Goal: Navigation & Orientation: Find specific page/section

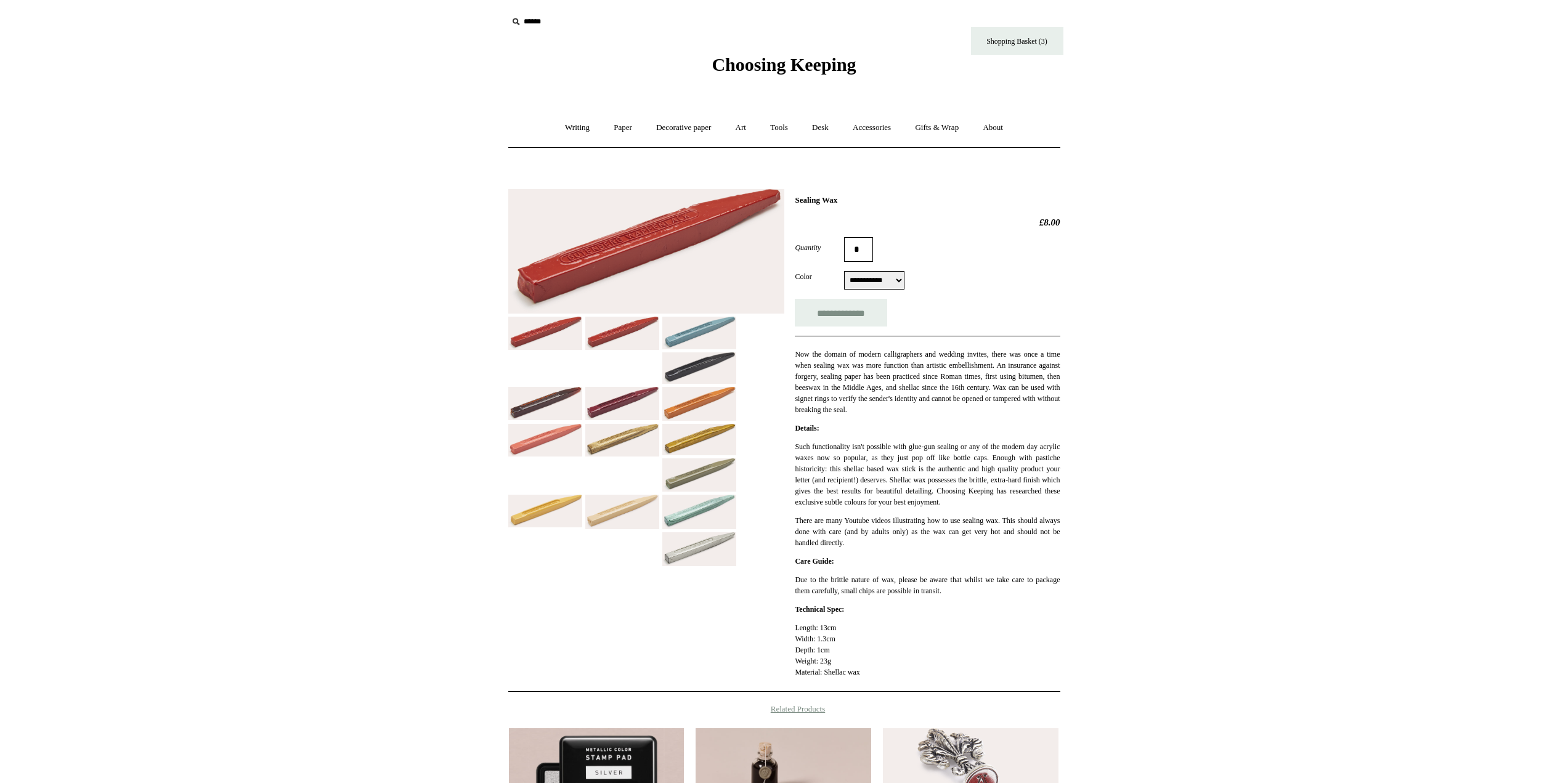
click at [793, 68] on span "Choosing Keeping" at bounding box center [783, 64] width 144 height 20
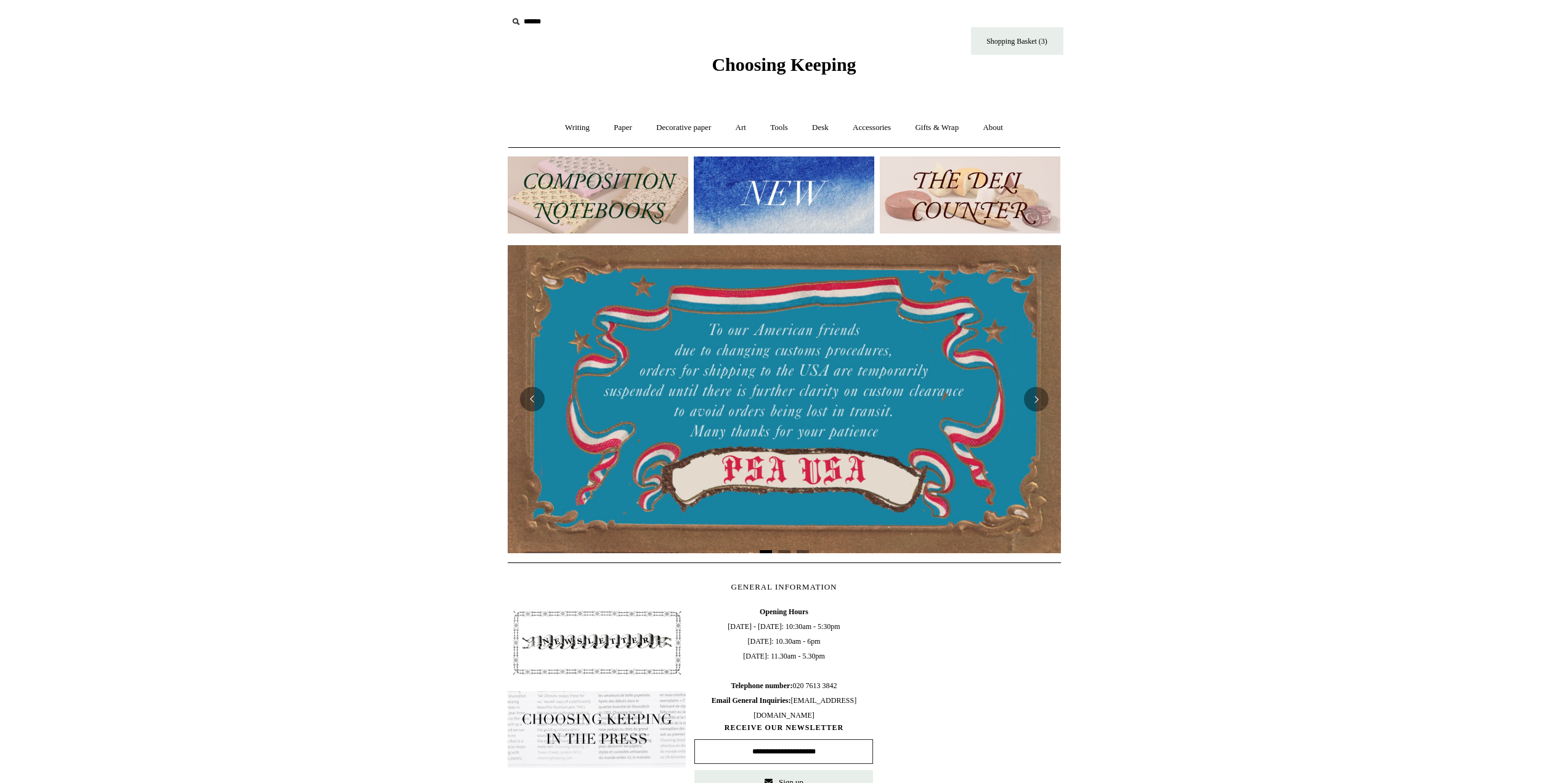
click at [257, 296] on html "Menu Choosing Keeping * Shipping Information Shopping Basket (3) * ⤺ + +" at bounding box center [784, 499] width 1568 height 998
click at [767, 178] on img at bounding box center [784, 195] width 181 height 77
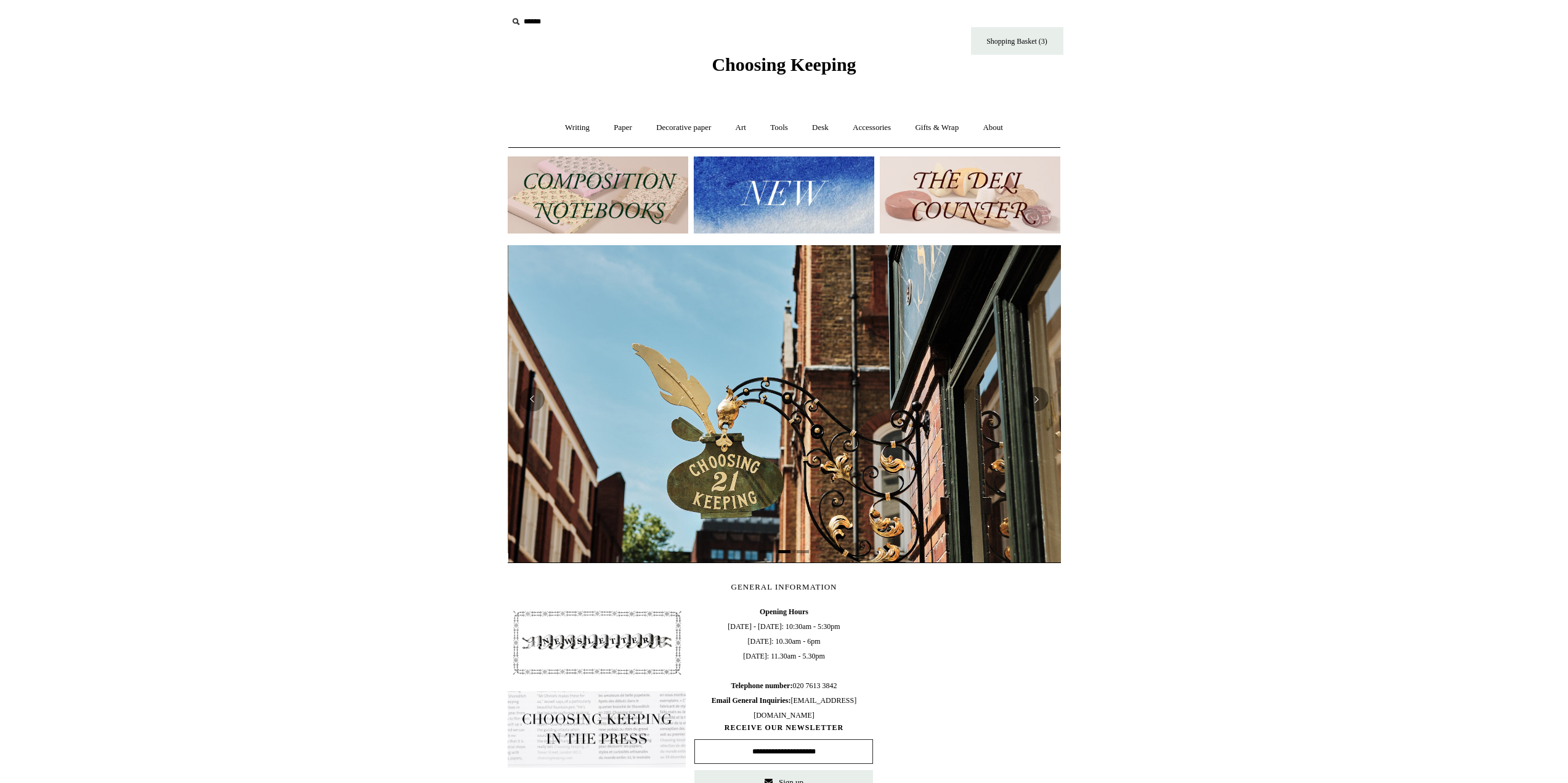
scroll to position [0, 553]
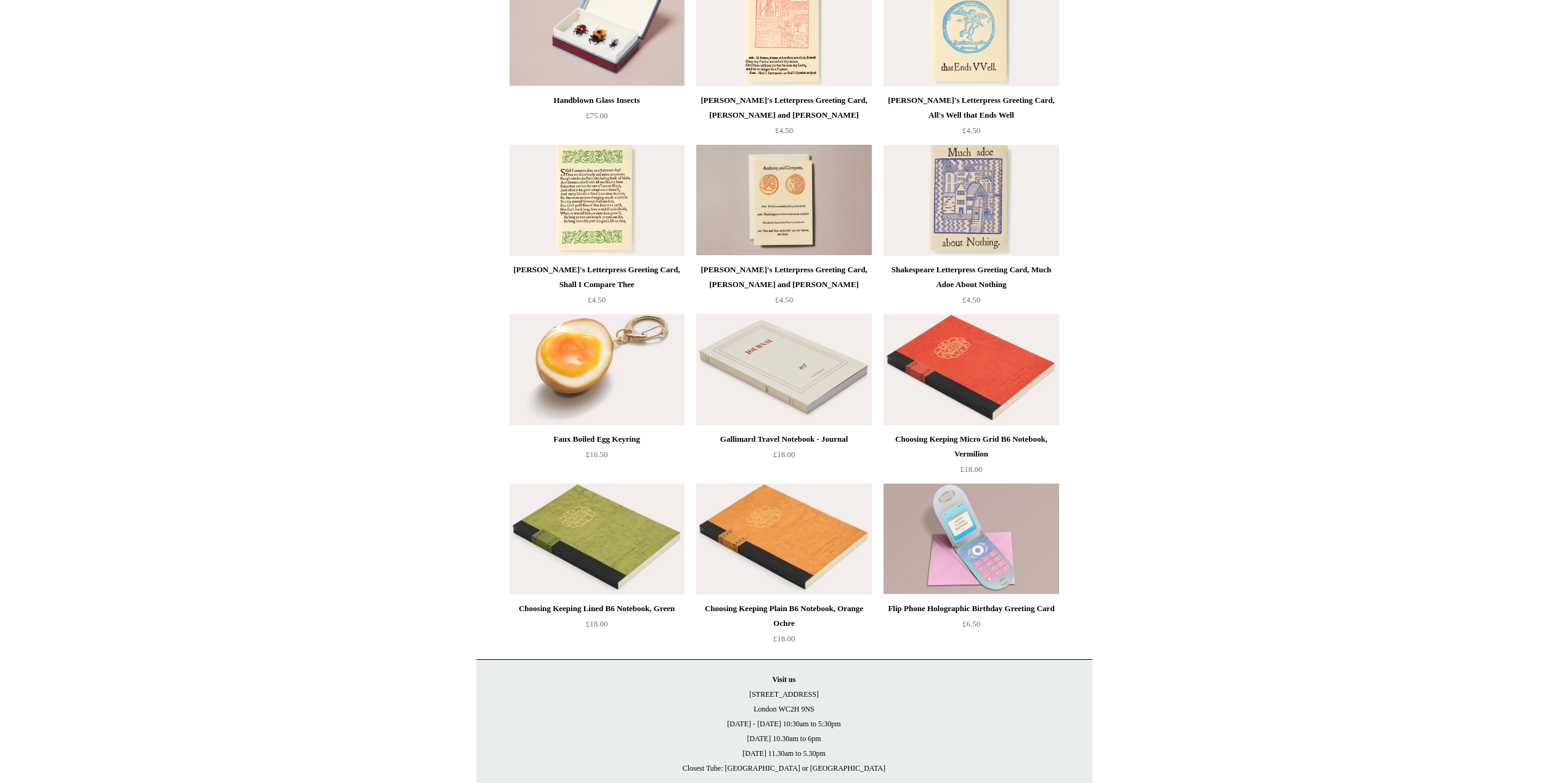
scroll to position [2457, 0]
